Goal: Communication & Community: Answer question/provide support

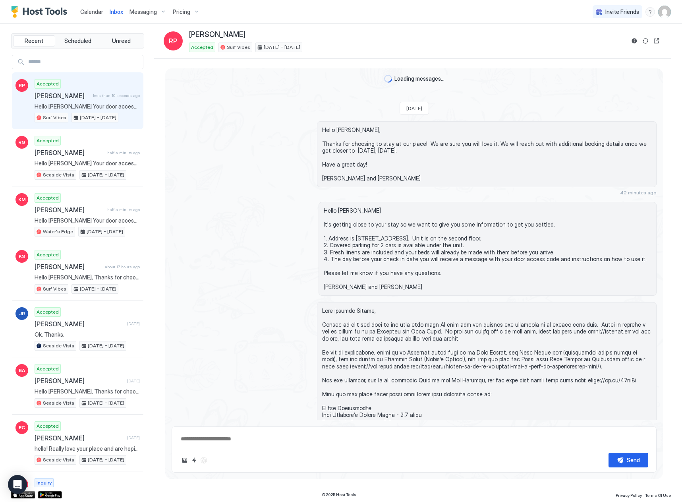
scroll to position [332, 0]
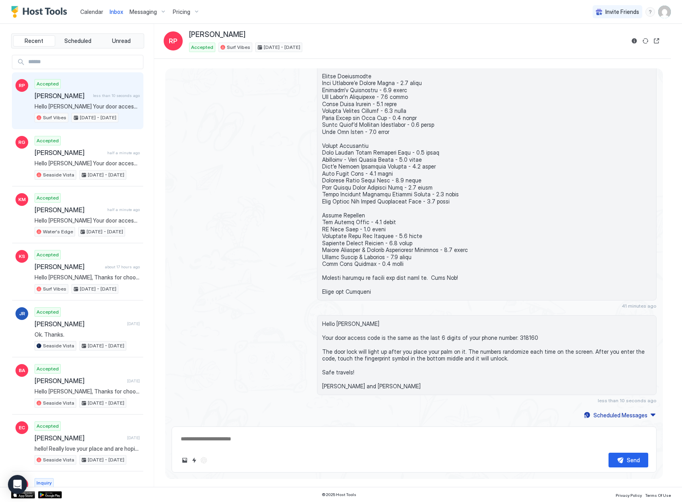
click at [61, 105] on span "Hello [PERSON_NAME] Your door access code is the same as the last 6 digits of y…" at bounding box center [87, 106] width 105 height 7
type textarea "*"
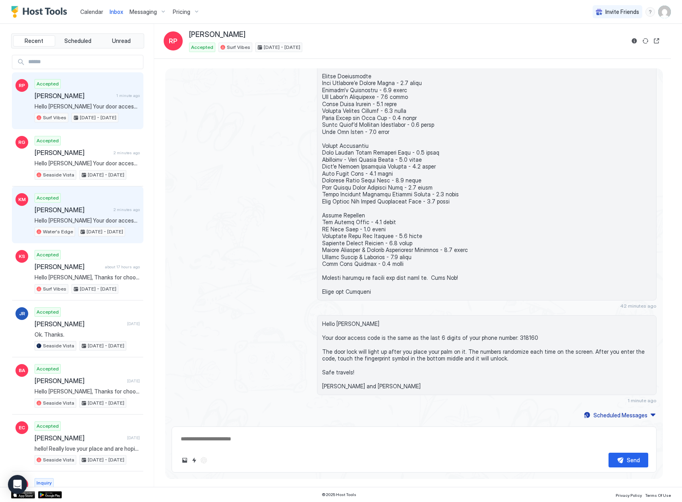
click at [54, 211] on span "[PERSON_NAME]" at bounding box center [73, 210] width 76 height 8
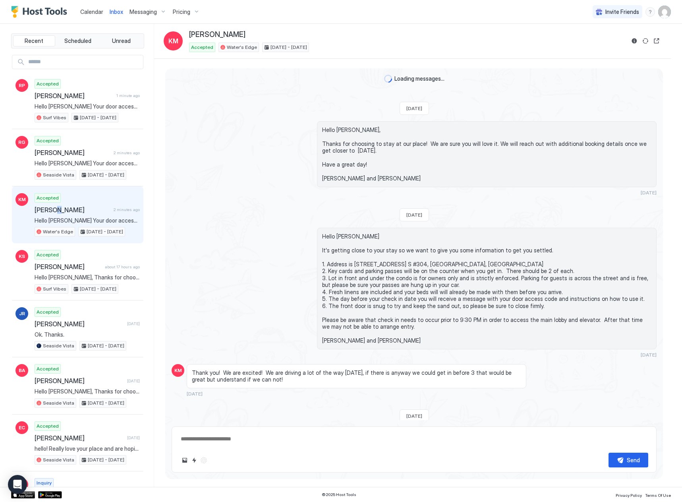
scroll to position [597, 0]
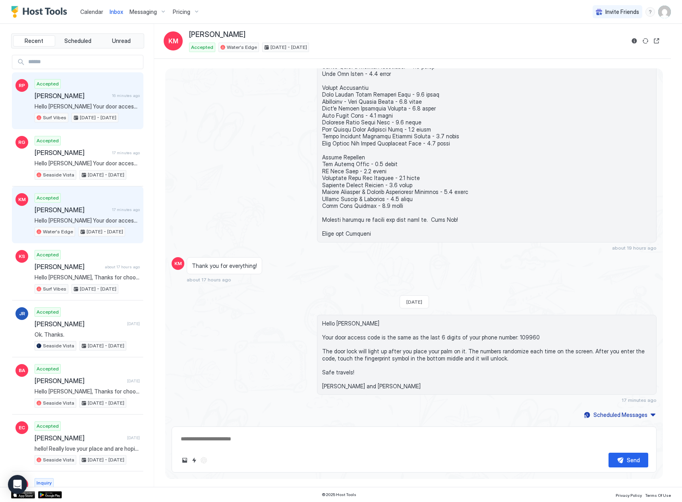
click at [57, 100] on div "Accepted [PERSON_NAME] 16 minutes ago Hello [PERSON_NAME] Your door access code…" at bounding box center [87, 101] width 105 height 44
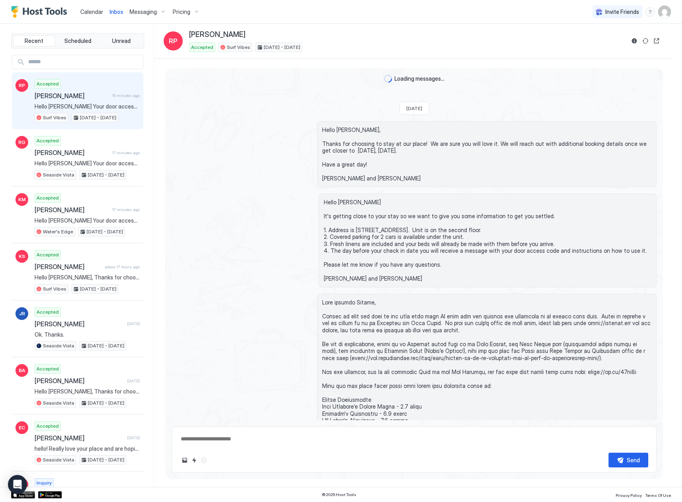
scroll to position [323, 0]
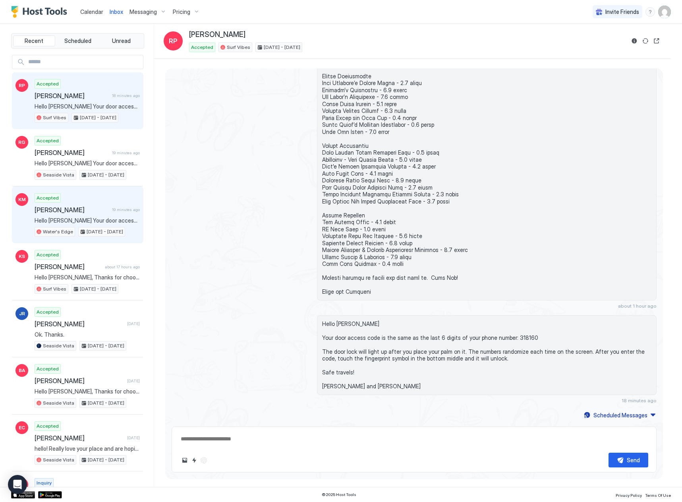
click at [77, 212] on span "[PERSON_NAME]" at bounding box center [72, 210] width 74 height 8
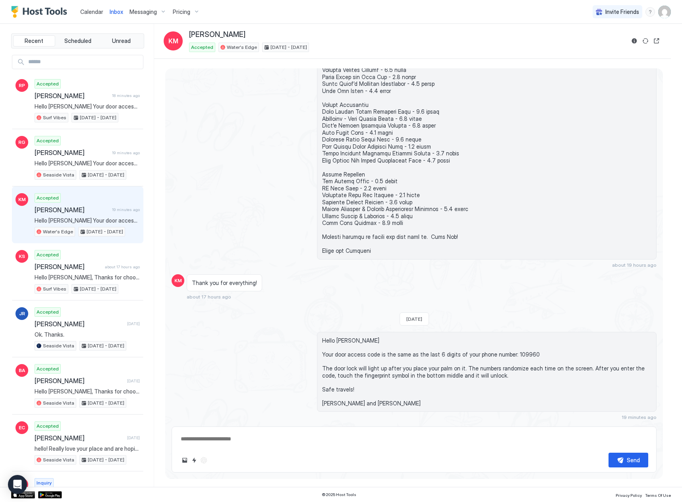
scroll to position [597, 0]
